Goal: Task Accomplishment & Management: Complete application form

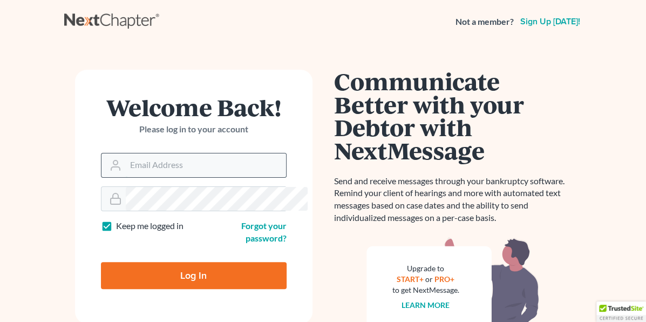
click at [159, 166] on input "Email Address" at bounding box center [206, 165] width 160 height 24
type input "[EMAIL_ADDRESS][DOMAIN_NAME]"
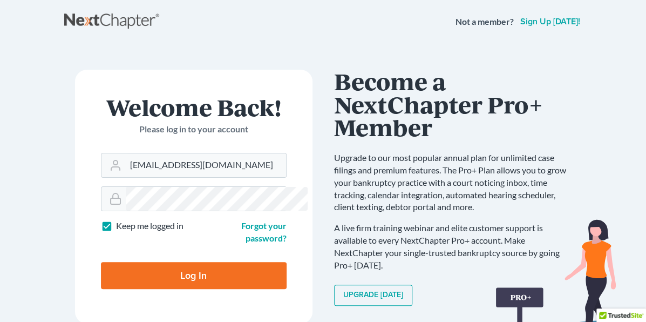
click at [150, 262] on input "Log In" at bounding box center [194, 275] width 186 height 27
type input "Thinking..."
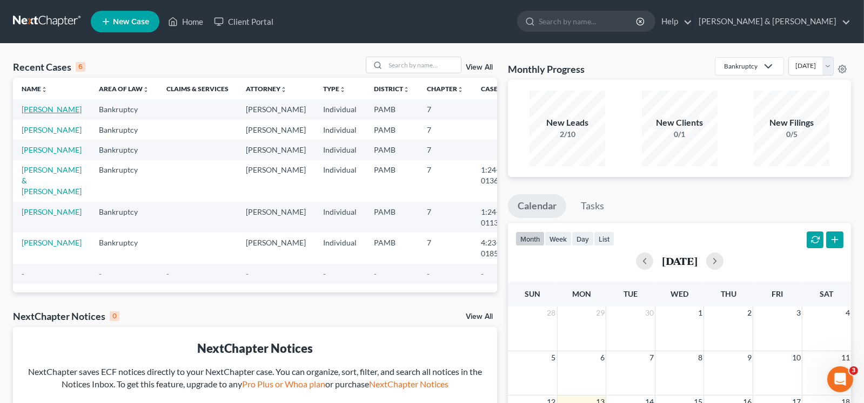
click at [38, 109] on link "[PERSON_NAME]" at bounding box center [52, 109] width 60 height 9
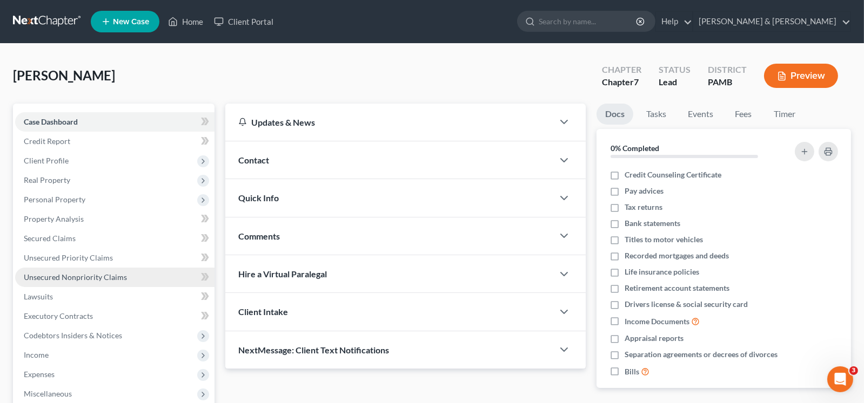
drag, startPoint x: 93, startPoint y: 275, endPoint x: 107, endPoint y: 267, distance: 16.7
click at [93, 275] on span "Unsecured Nonpriority Claims" at bounding box center [75, 277] width 103 height 9
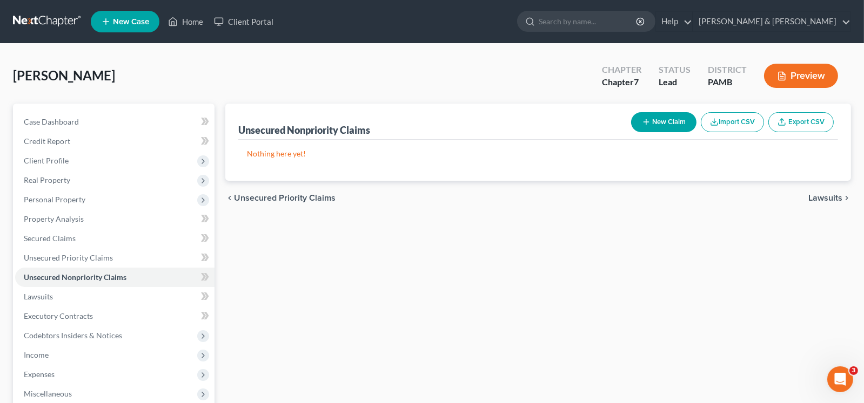
click at [654, 120] on button "New Claim" at bounding box center [663, 122] width 65 height 20
select select "0"
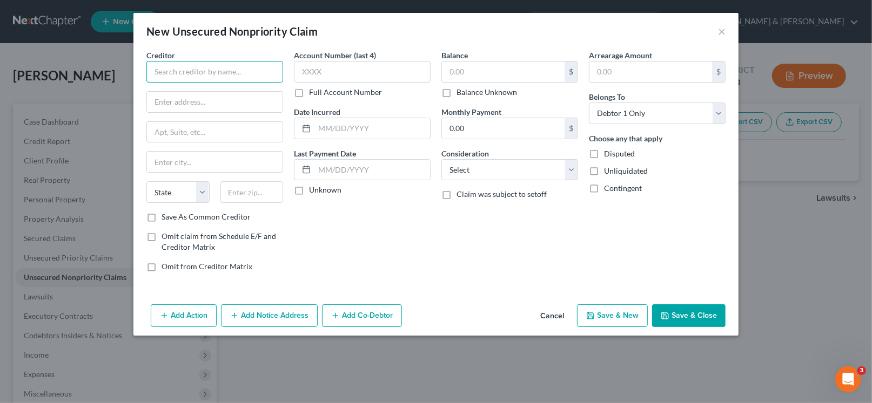
click at [201, 70] on input "text" at bounding box center [214, 72] width 137 height 22
click at [264, 73] on input "text" at bounding box center [214, 72] width 137 height 22
click at [192, 68] on input "text" at bounding box center [214, 72] width 137 height 22
click at [230, 68] on input "text" at bounding box center [214, 72] width 137 height 22
click at [257, 69] on input "text" at bounding box center [214, 72] width 137 height 22
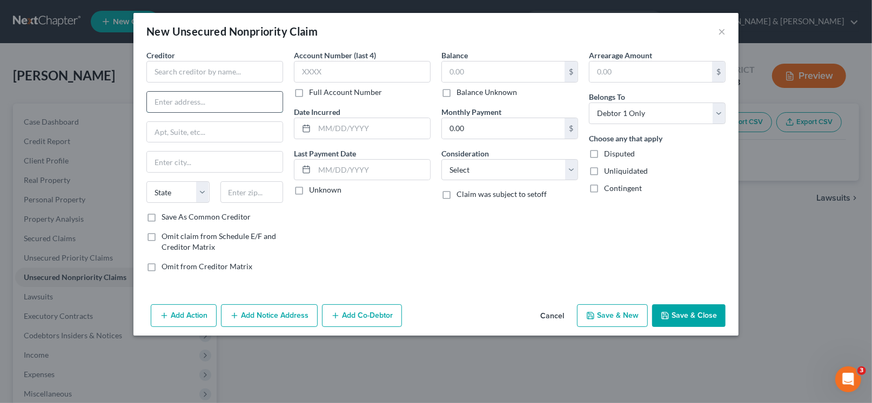
click at [268, 100] on input "text" at bounding box center [215, 102] width 136 height 21
click at [479, 261] on div "Balance $ Balance Unknown Balance Undetermined $ Balance Unknown Monthly Paymen…" at bounding box center [509, 165] width 147 height 231
click at [558, 313] on button "Cancel" at bounding box center [551, 317] width 41 height 22
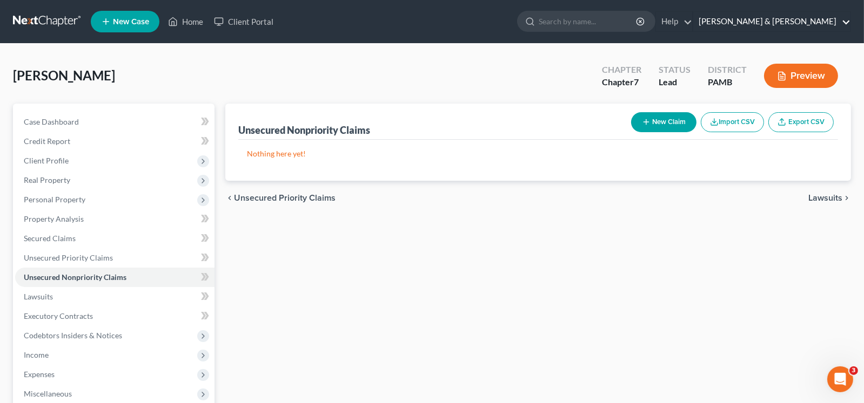
click at [654, 18] on link "[PERSON_NAME] & [PERSON_NAME]" at bounding box center [771, 21] width 157 height 19
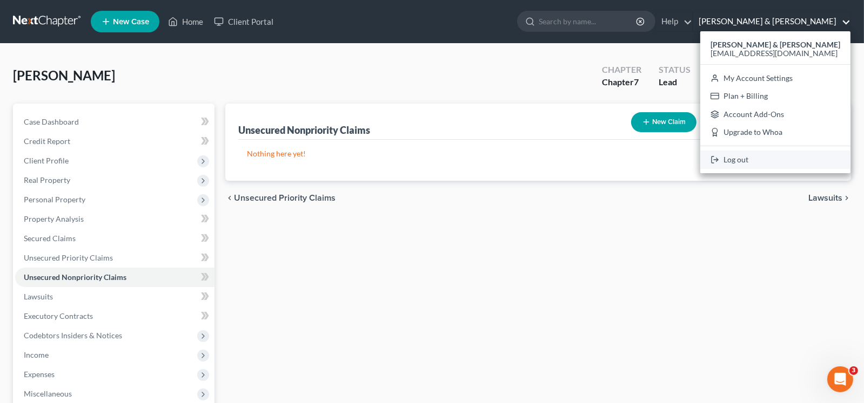
click at [654, 158] on link "Log out" at bounding box center [775, 160] width 150 height 18
